Goal: Use online tool/utility: Utilize a website feature to perform a specific function

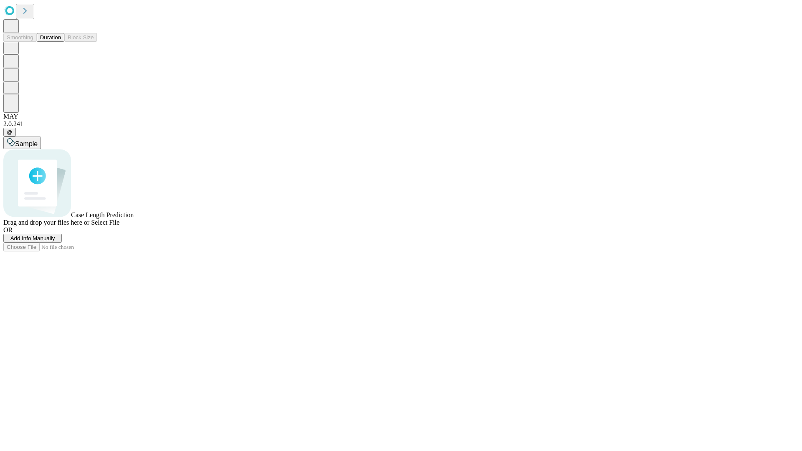
click at [61, 42] on button "Duration" at bounding box center [51, 37] width 28 height 9
click at [120, 226] on span "Select File" at bounding box center [105, 222] width 28 height 7
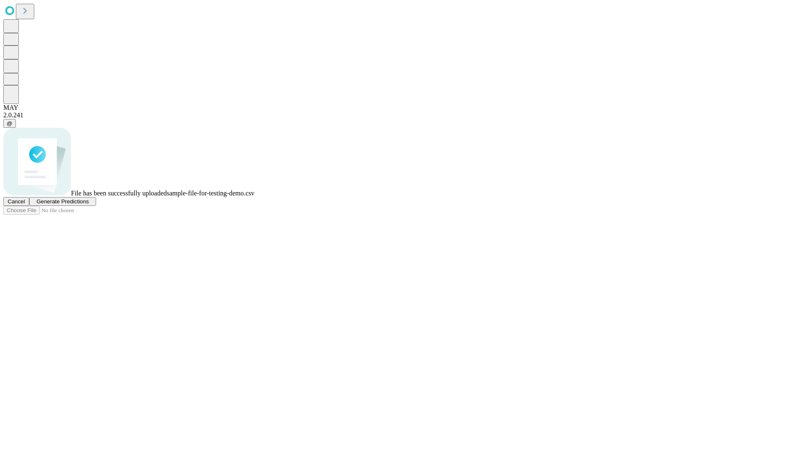
click at [89, 205] on span "Generate Predictions" at bounding box center [62, 201] width 52 height 6
